Goal: Information Seeking & Learning: Learn about a topic

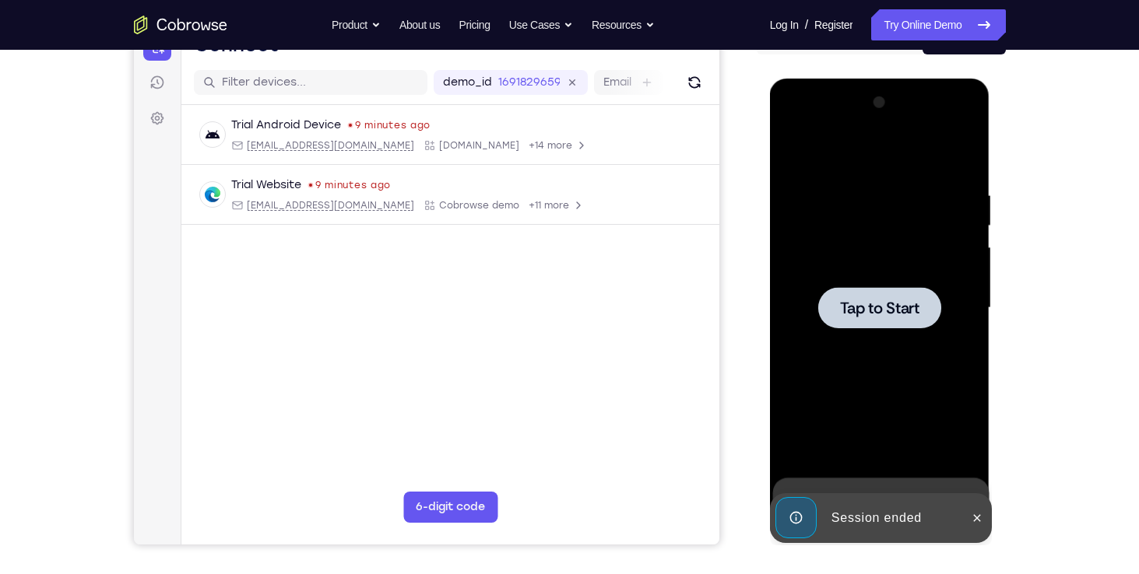
scroll to position [179, 0]
click at [883, 306] on span "Tap to Start" at bounding box center [879, 308] width 79 height 16
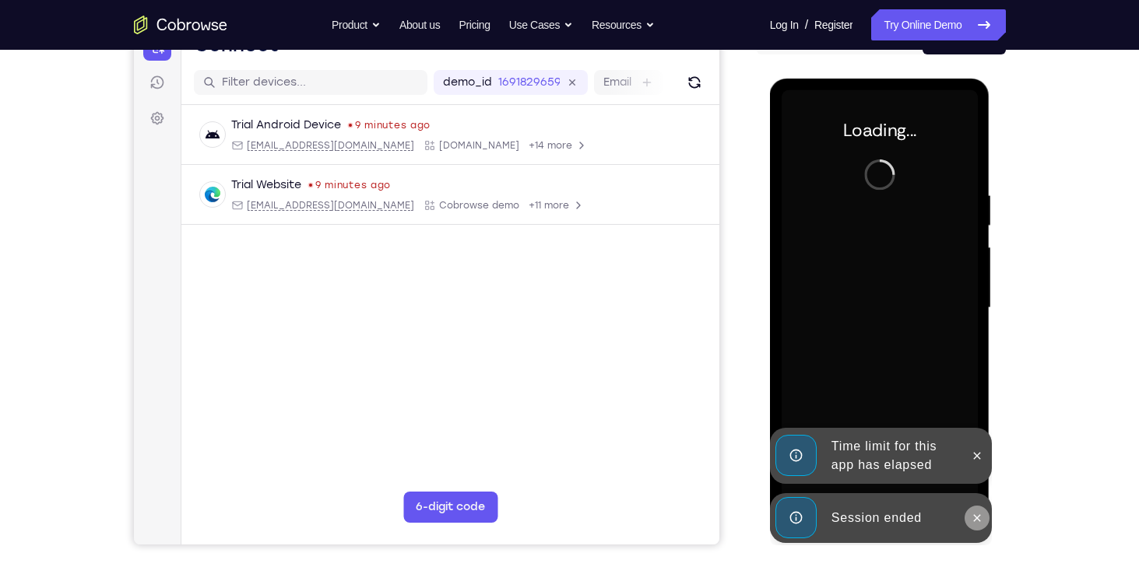
click at [983, 525] on button at bounding box center [976, 518] width 25 height 25
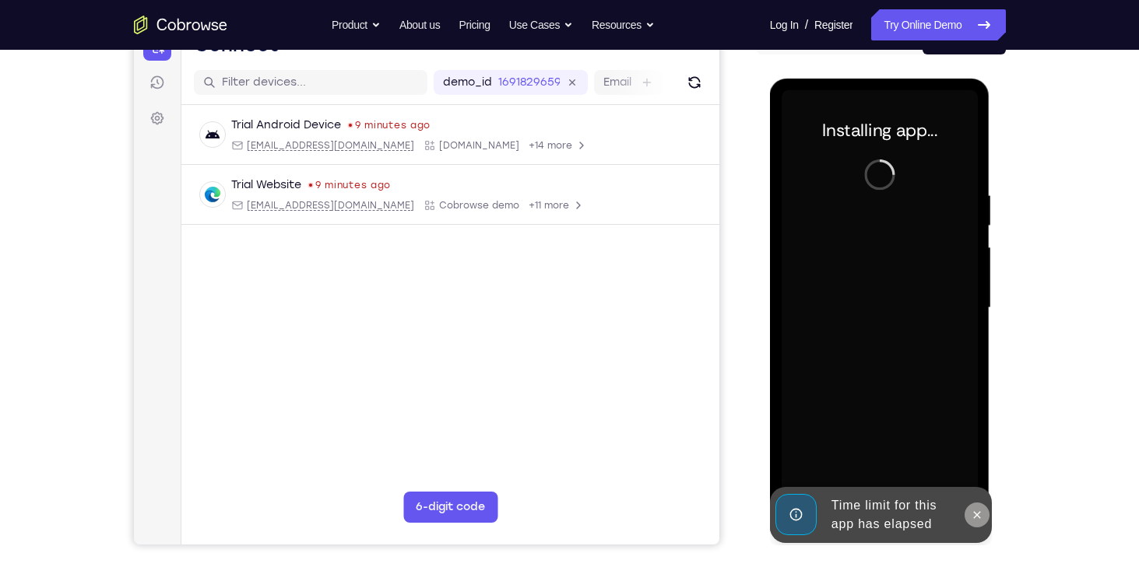
click at [977, 452] on div "Online web based iOS Simulators and Android Emulators. Run iPhone, iPad, Mobile…" at bounding box center [881, 312] width 222 height 467
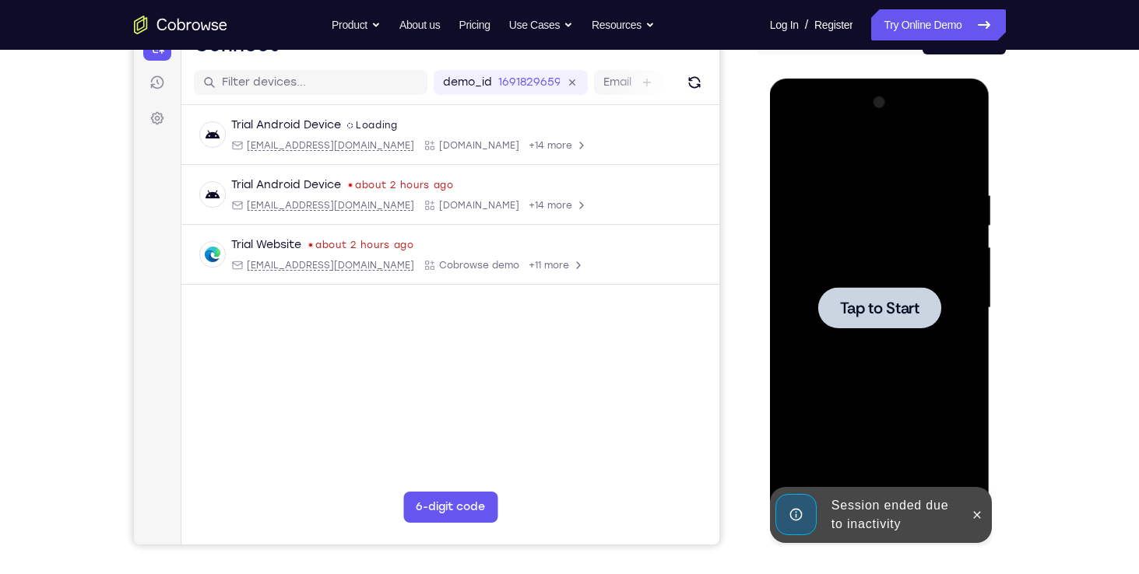
click at [935, 420] on div at bounding box center [879, 308] width 196 height 436
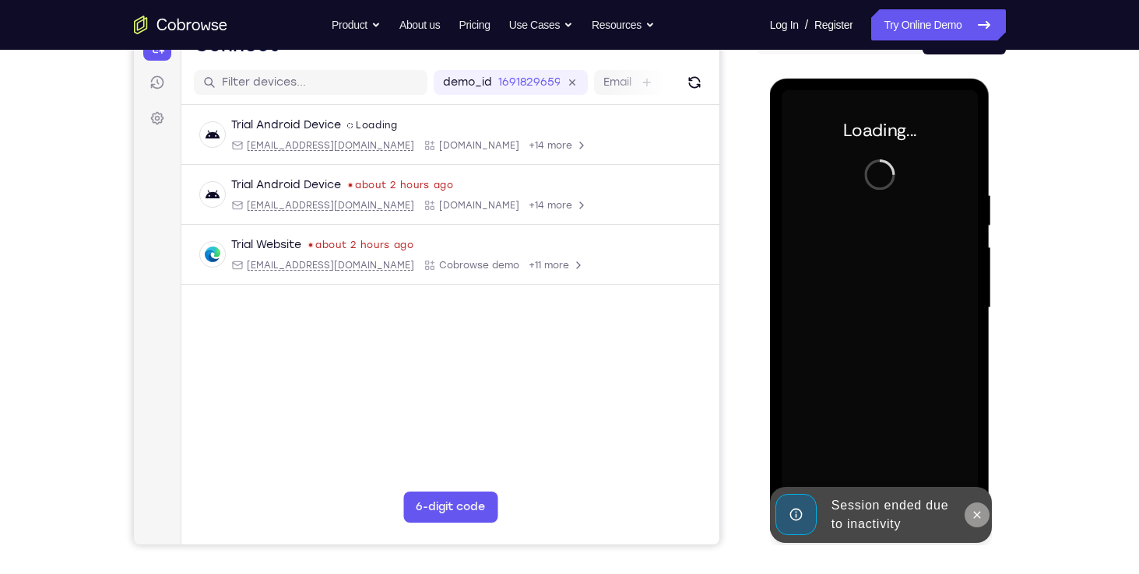
click at [972, 515] on icon at bounding box center [977, 515] width 12 height 12
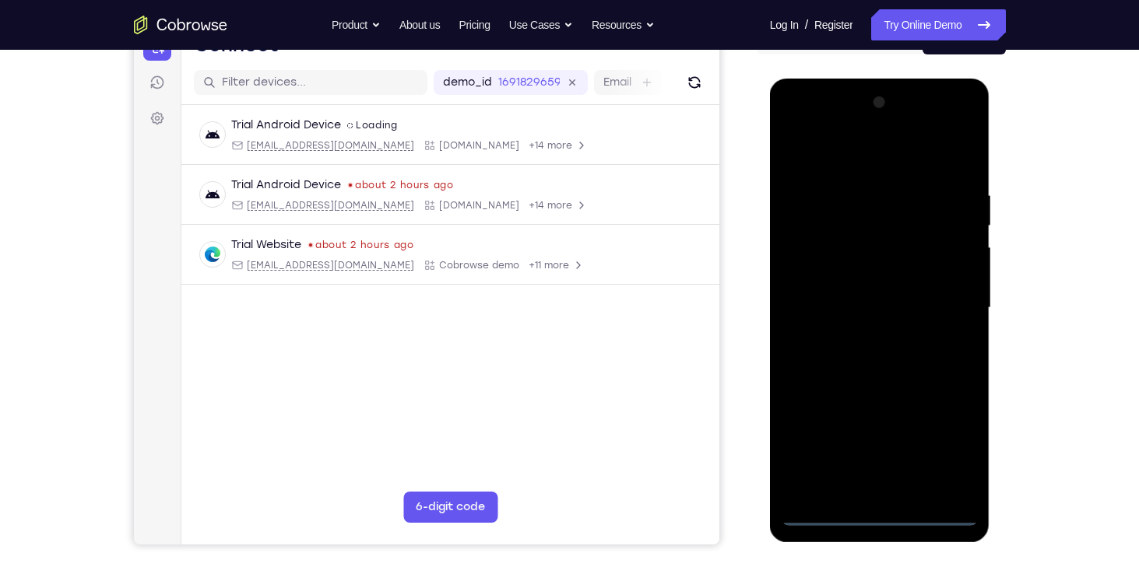
click at [879, 511] on div at bounding box center [879, 308] width 196 height 436
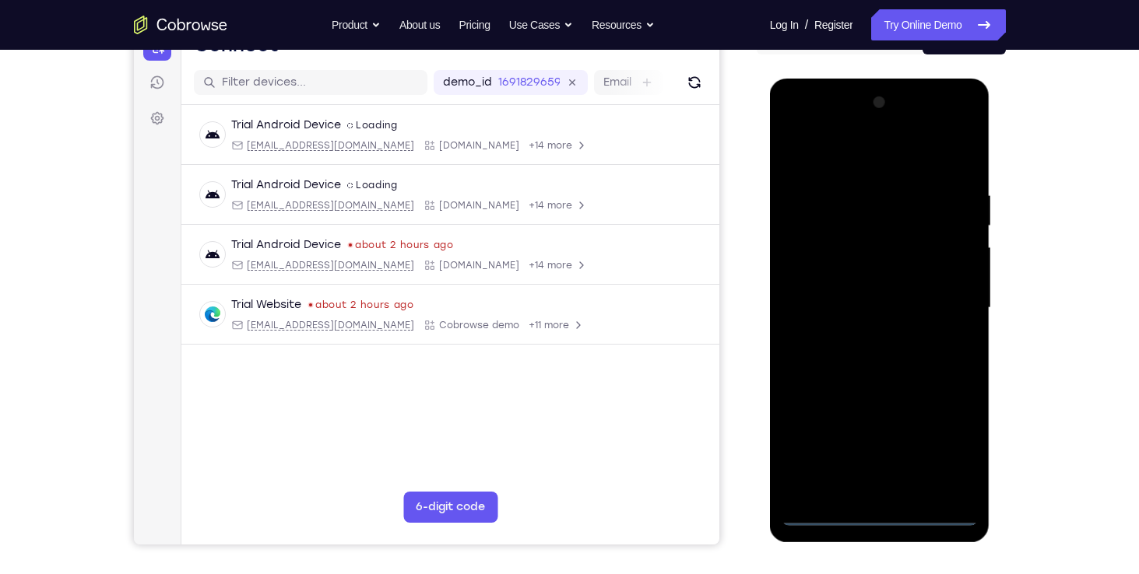
click at [939, 446] on div at bounding box center [879, 308] width 196 height 436
click at [797, 130] on div at bounding box center [879, 308] width 196 height 436
click at [946, 307] on div at bounding box center [879, 308] width 196 height 436
click at [858, 346] on div at bounding box center [879, 308] width 196 height 436
click at [877, 296] on div at bounding box center [879, 308] width 196 height 436
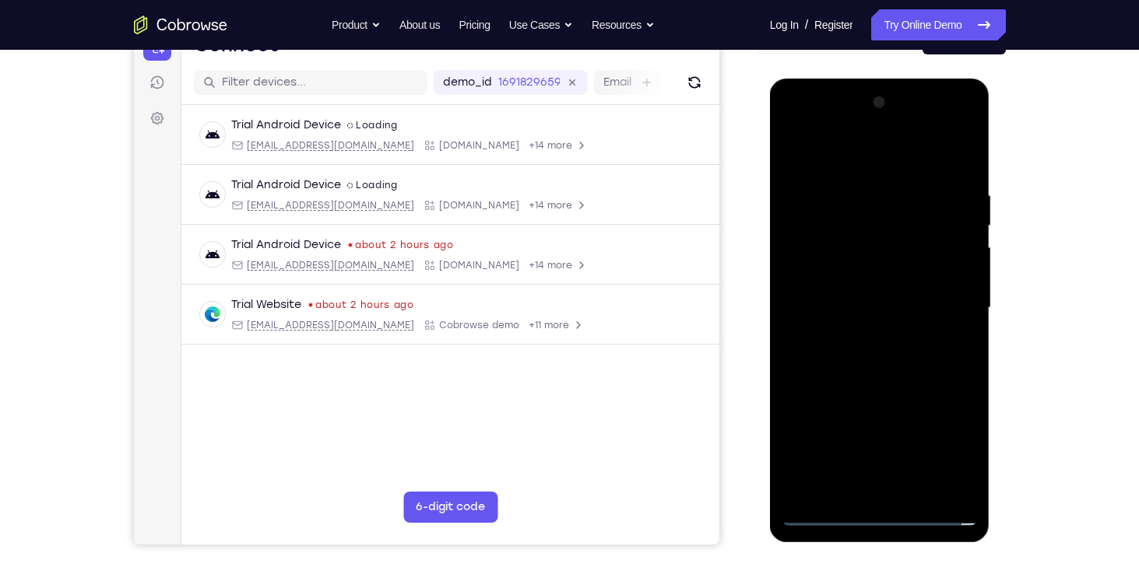
click at [864, 271] on div at bounding box center [879, 308] width 196 height 436
click at [864, 304] on div at bounding box center [879, 308] width 196 height 436
click at [874, 350] on div at bounding box center [879, 308] width 196 height 436
click at [909, 374] on div at bounding box center [879, 308] width 196 height 436
drag, startPoint x: 862, startPoint y: 167, endPoint x: 862, endPoint y: 149, distance: 17.9
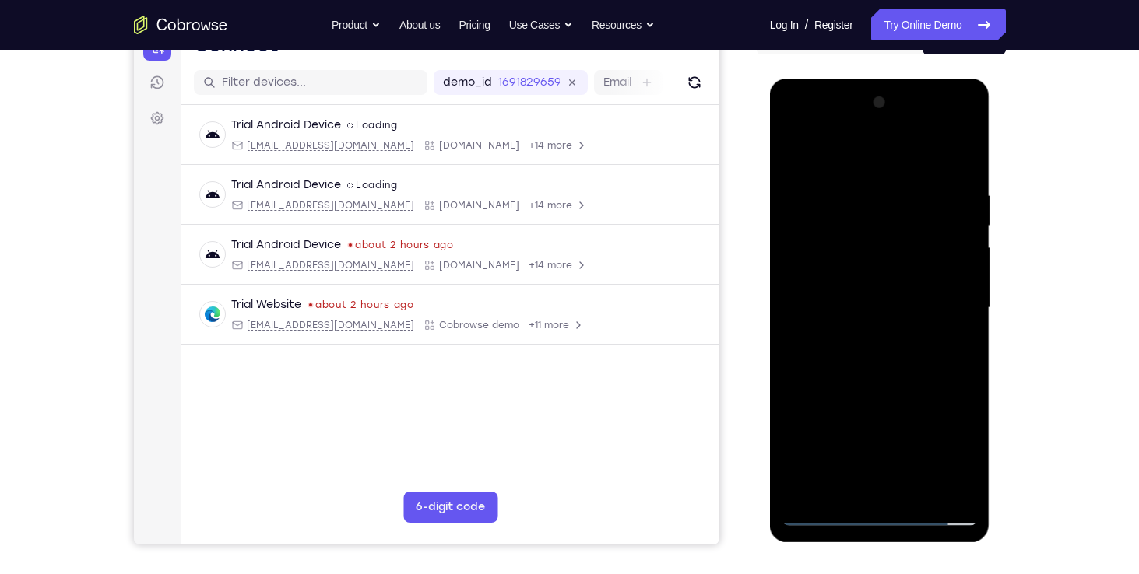
click at [862, 149] on div at bounding box center [879, 308] width 196 height 436
click at [852, 195] on div at bounding box center [879, 308] width 196 height 436
click at [977, 299] on div at bounding box center [879, 308] width 196 height 436
click at [972, 303] on div at bounding box center [879, 308] width 196 height 436
click at [821, 517] on div at bounding box center [879, 308] width 196 height 436
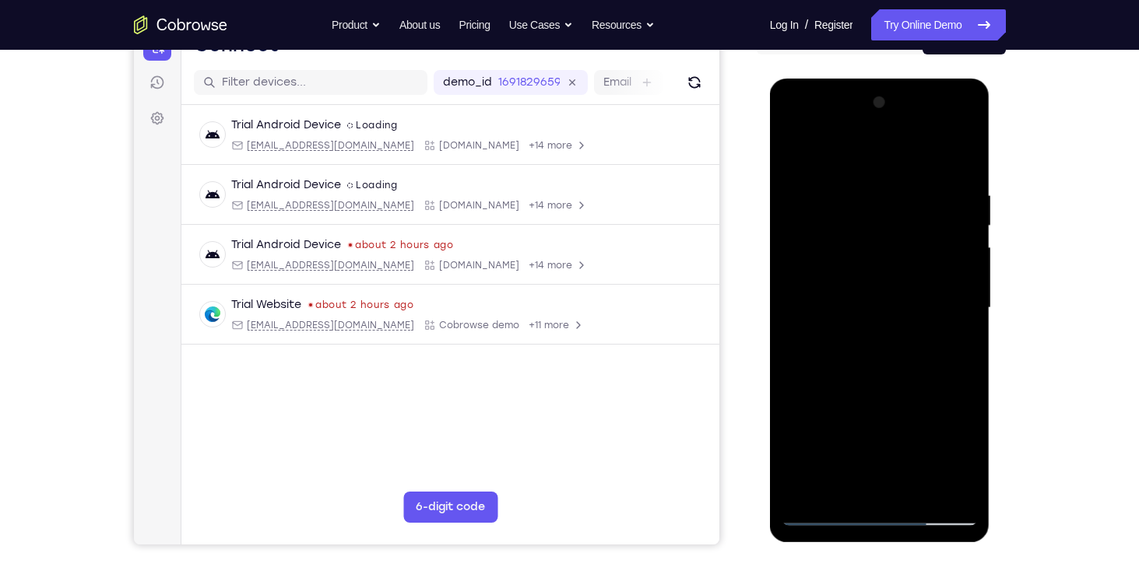
click at [923, 498] on div at bounding box center [879, 308] width 196 height 436
click at [883, 388] on div at bounding box center [879, 308] width 196 height 436
click at [824, 513] on div at bounding box center [879, 308] width 196 height 436
click at [913, 494] on div at bounding box center [879, 308] width 196 height 436
click at [877, 305] on div at bounding box center [879, 308] width 196 height 436
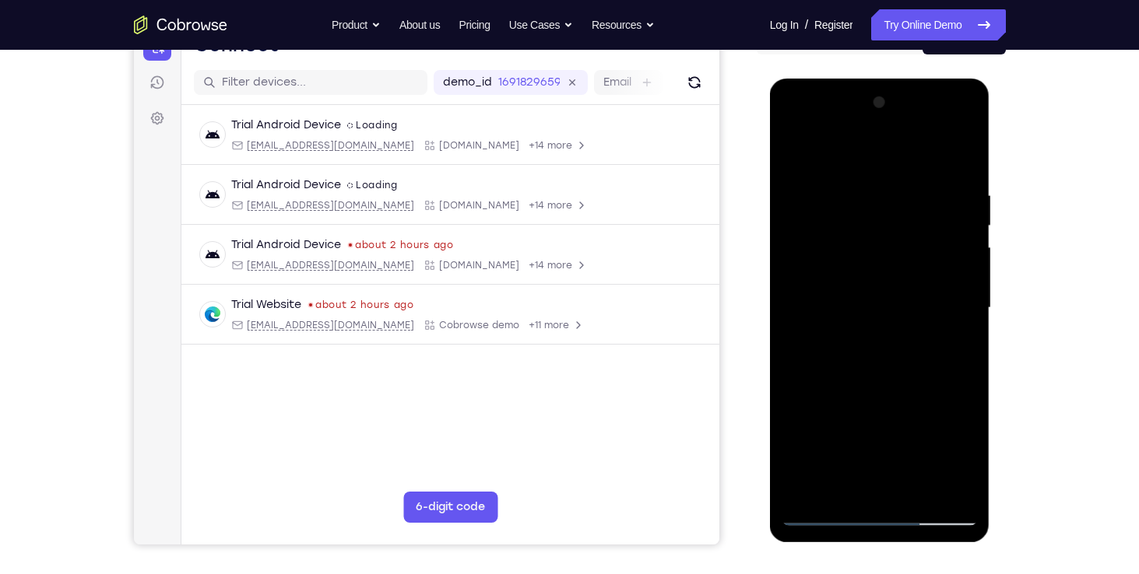
click at [852, 483] on div at bounding box center [879, 308] width 196 height 436
click at [957, 347] on div at bounding box center [879, 308] width 196 height 436
click at [825, 517] on div at bounding box center [879, 308] width 196 height 436
click at [856, 247] on div at bounding box center [879, 308] width 196 height 436
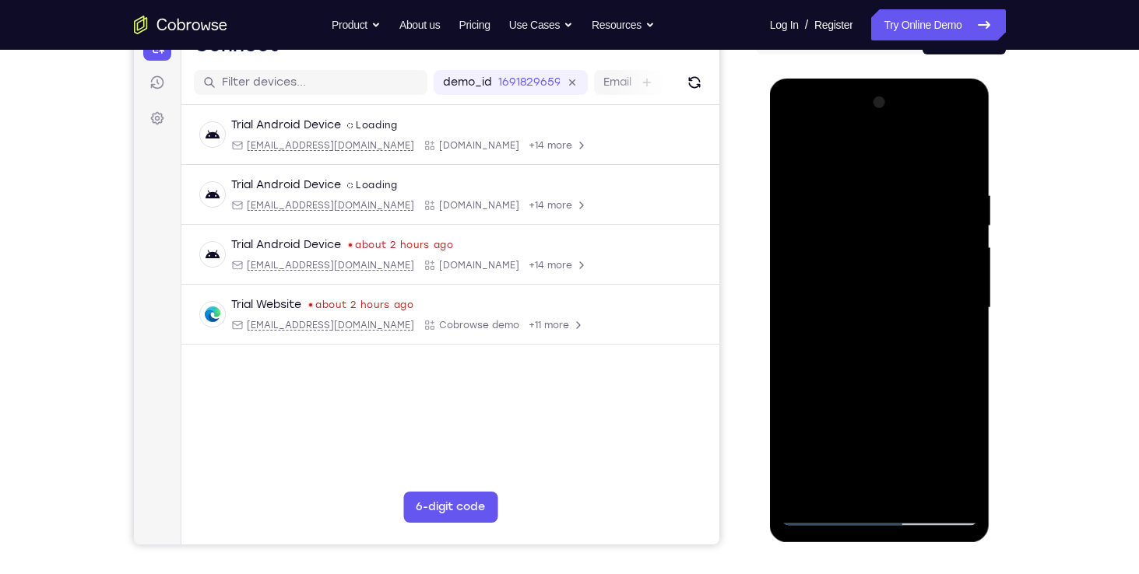
click at [956, 346] on div at bounding box center [879, 308] width 196 height 436
click at [817, 519] on div at bounding box center [879, 308] width 196 height 436
click at [793, 155] on div at bounding box center [879, 308] width 196 height 436
click at [951, 193] on div at bounding box center [879, 308] width 196 height 436
click at [818, 519] on div at bounding box center [879, 308] width 196 height 436
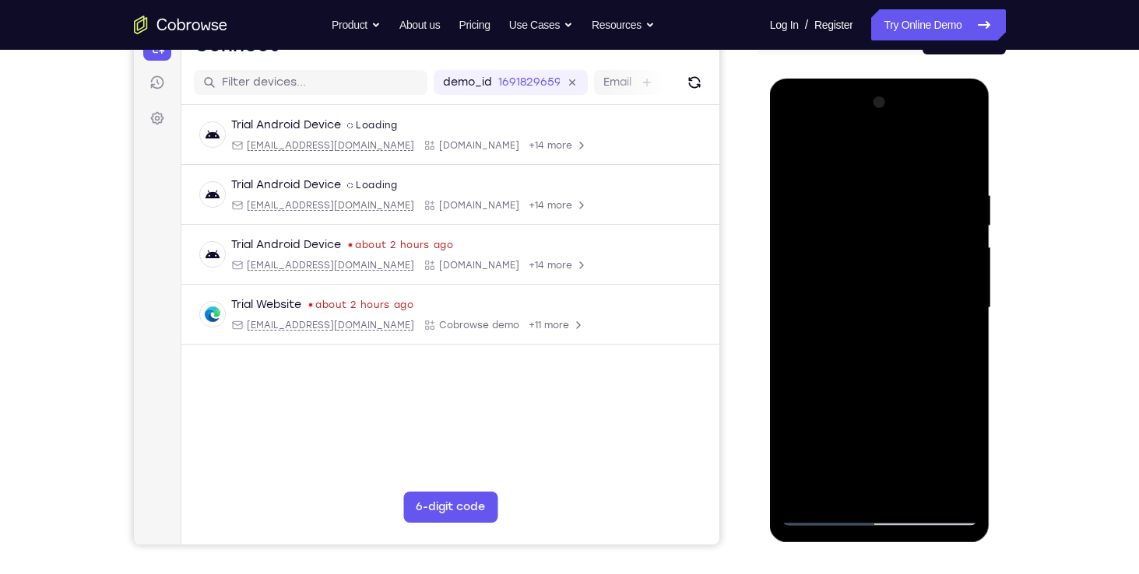
click at [832, 372] on div at bounding box center [879, 308] width 196 height 436
click at [972, 281] on div at bounding box center [879, 308] width 196 height 436
click at [909, 497] on div at bounding box center [879, 308] width 196 height 436
click at [842, 304] on div at bounding box center [879, 308] width 196 height 436
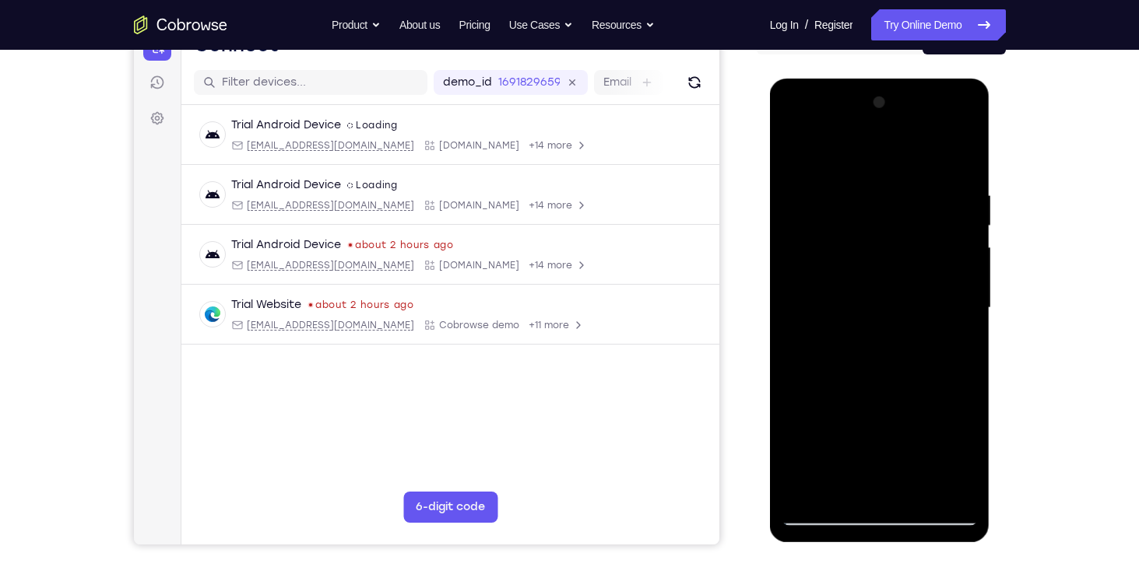
click at [826, 481] on div at bounding box center [879, 308] width 196 height 436
